Goal: Browse casually: Explore the website without a specific task or goal

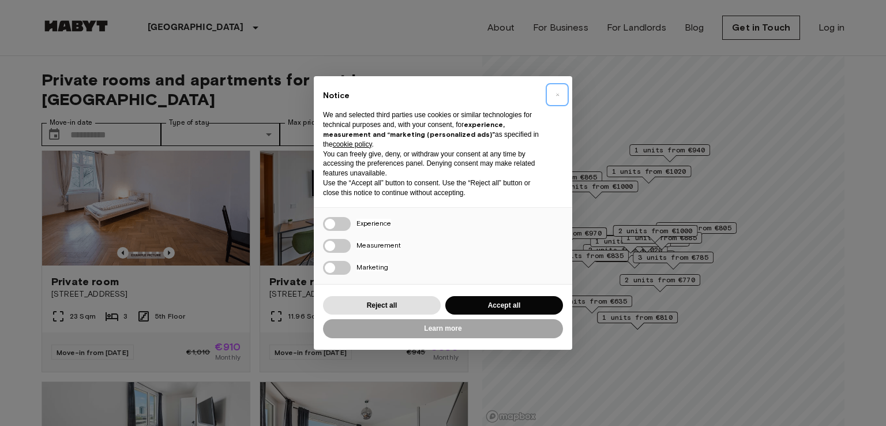
click at [559, 93] on span "×" at bounding box center [557, 95] width 4 height 14
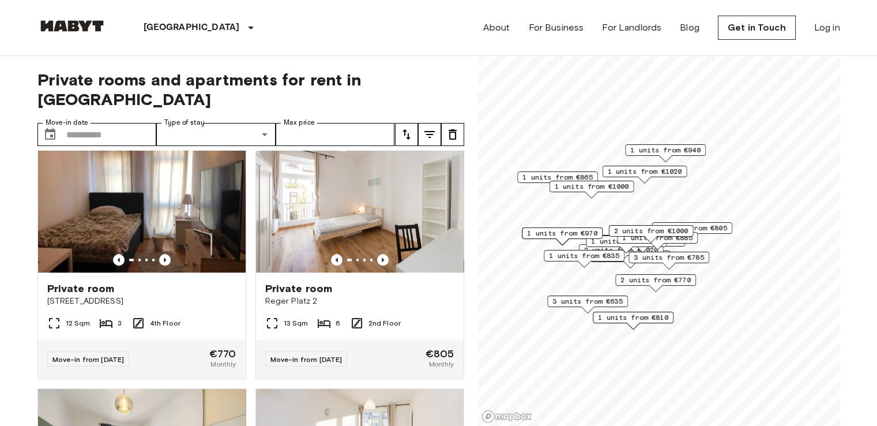
scroll to position [1326, 0]
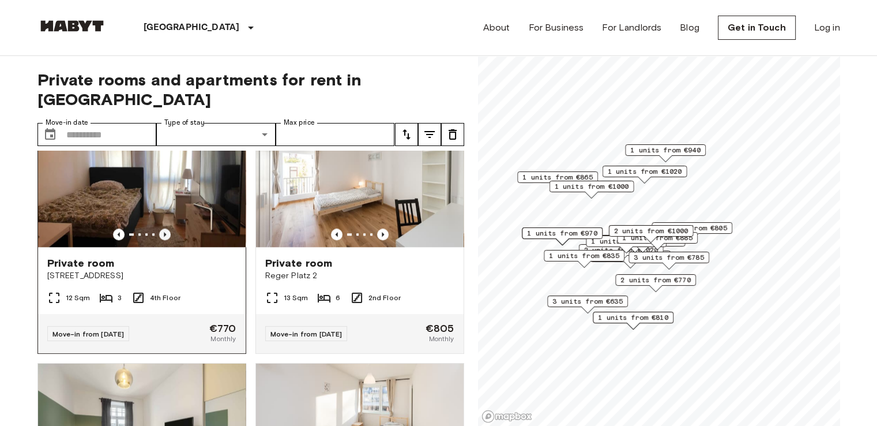
click at [166, 236] on icon "Previous image" at bounding box center [165, 234] width 12 height 12
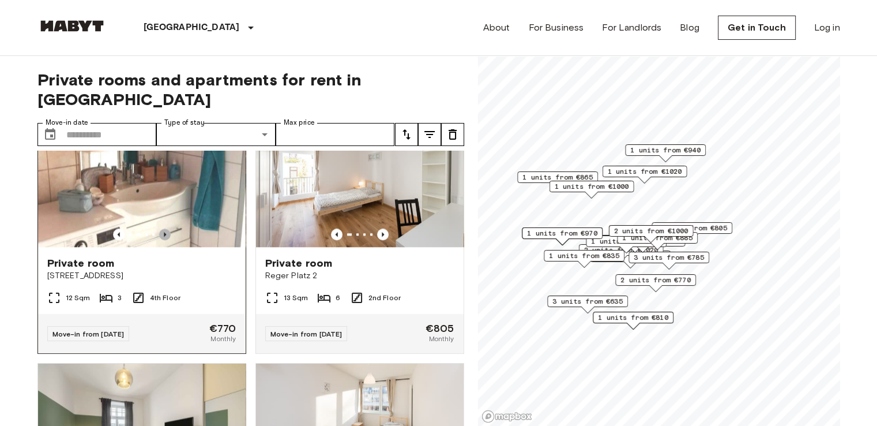
click at [167, 237] on icon "Previous image" at bounding box center [165, 234] width 12 height 12
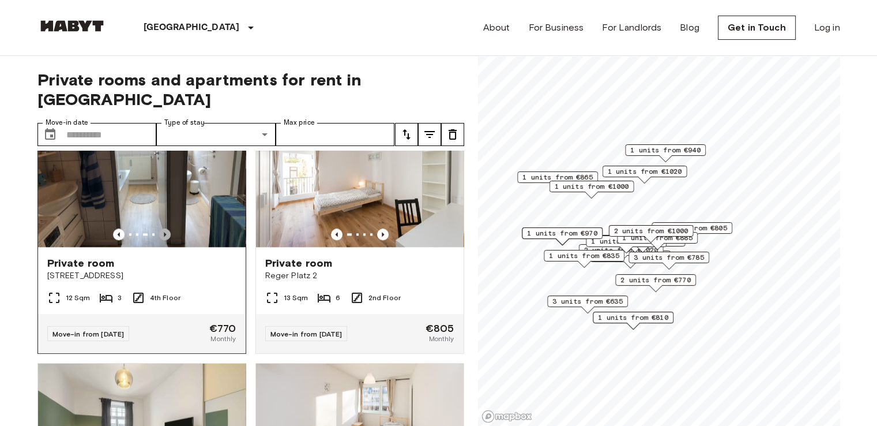
click at [167, 237] on icon "Previous image" at bounding box center [165, 234] width 12 height 12
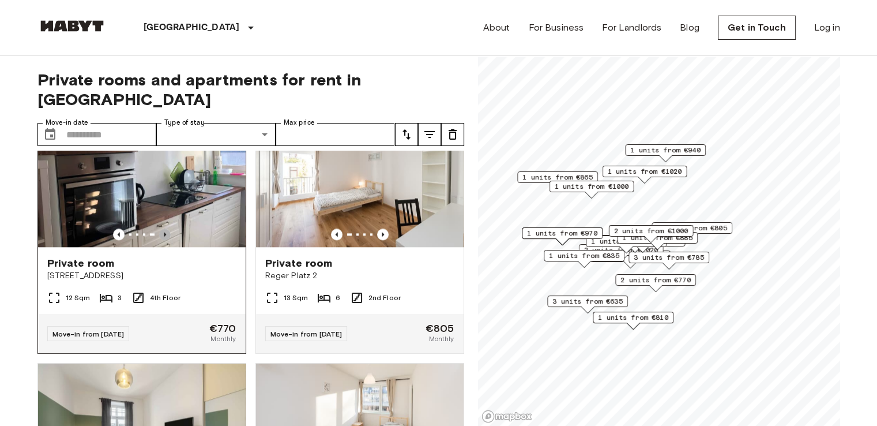
click at [167, 237] on icon "Previous image" at bounding box center [165, 234] width 12 height 12
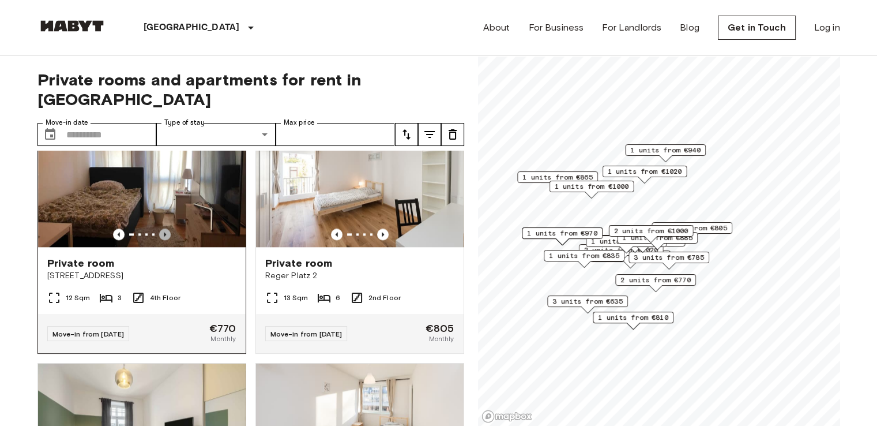
click at [167, 237] on icon "Previous image" at bounding box center [165, 234] width 12 height 12
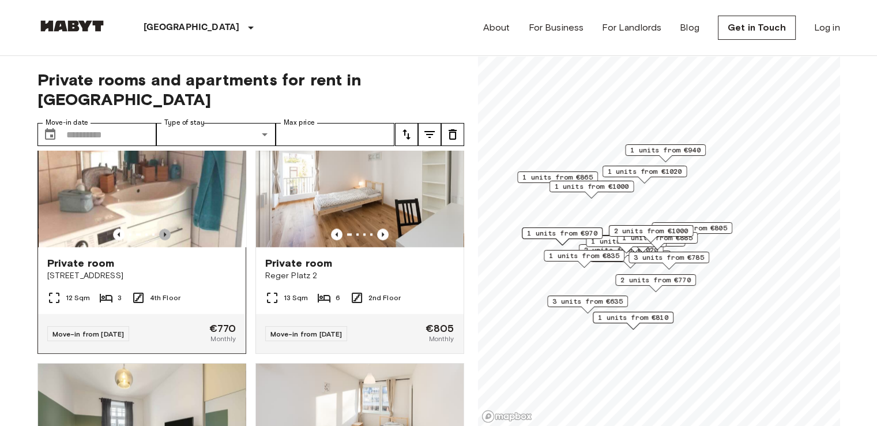
click at [167, 237] on icon "Previous image" at bounding box center [165, 234] width 12 height 12
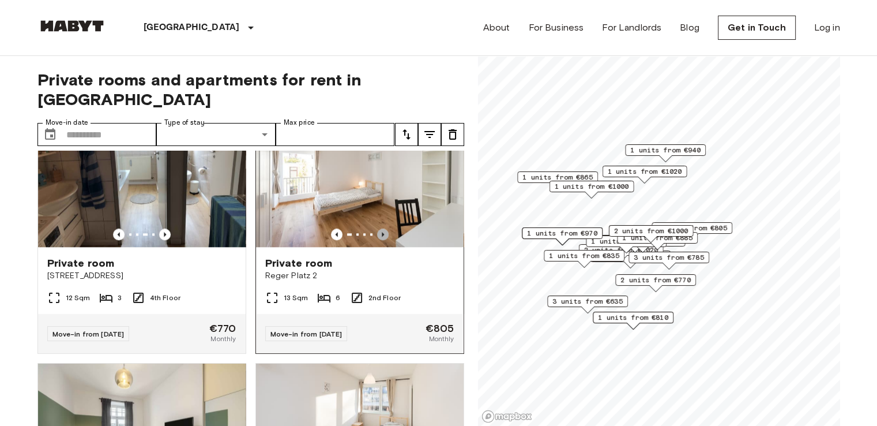
click at [377, 240] on icon "Previous image" at bounding box center [383, 234] width 12 height 12
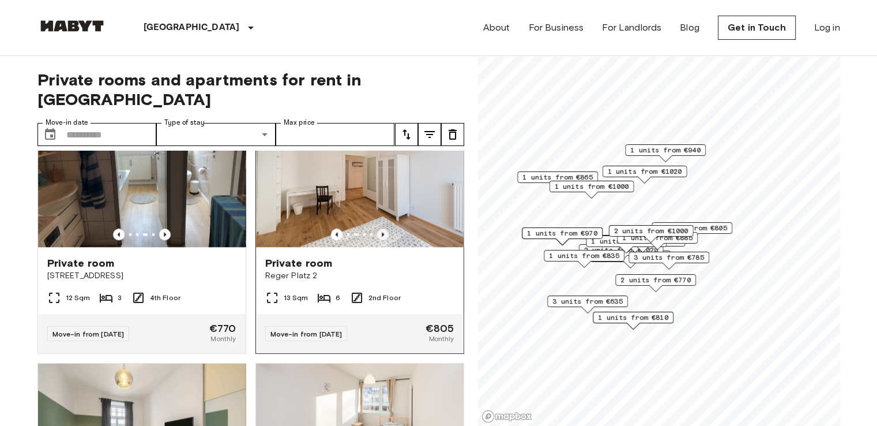
click at [377, 240] on icon "Previous image" at bounding box center [383, 234] width 12 height 12
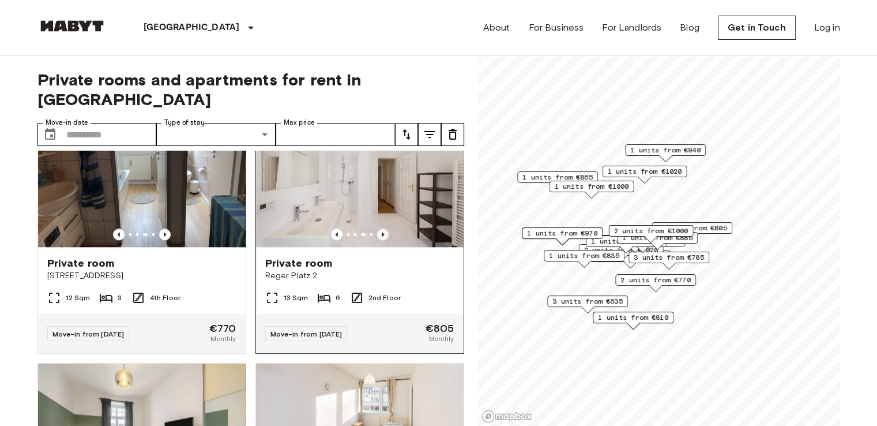
click at [377, 240] on icon "Previous image" at bounding box center [383, 234] width 12 height 12
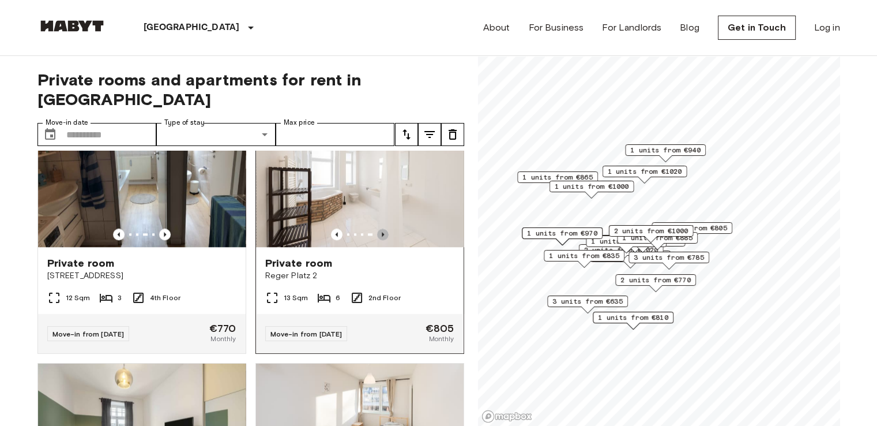
click at [377, 240] on icon "Previous image" at bounding box center [383, 234] width 12 height 12
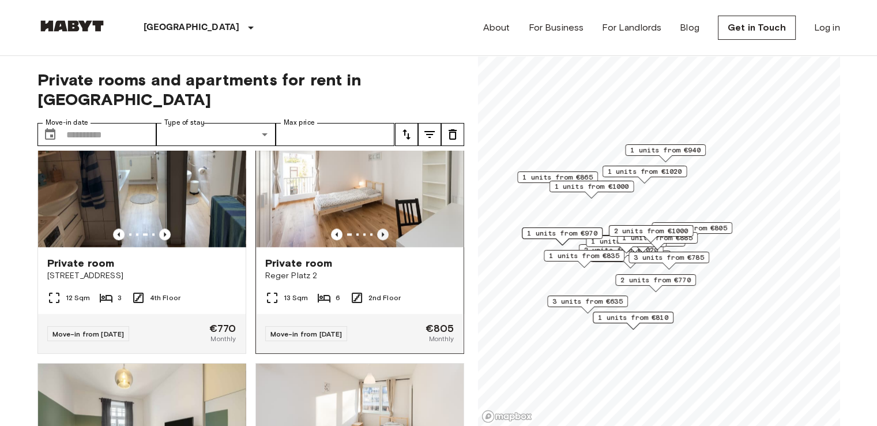
click at [377, 240] on icon "Previous image" at bounding box center [383, 234] width 12 height 12
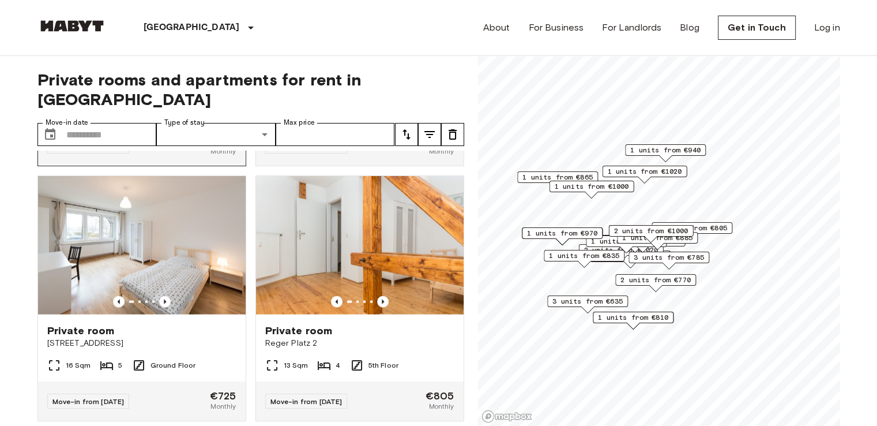
scroll to position [2468, 0]
